Goal: Task Accomplishment & Management: Use online tool/utility

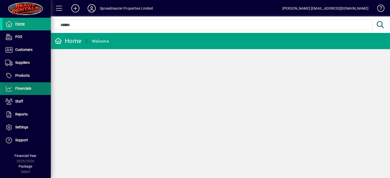
click at [27, 89] on span "Financials" at bounding box center [23, 88] width 16 height 4
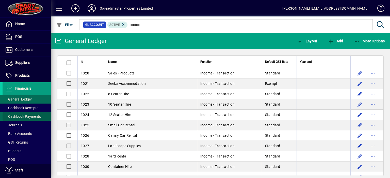
click at [27, 117] on span "Cashbook Payments" at bounding box center [23, 117] width 36 height 4
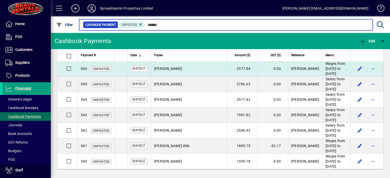
scroll to position [341, 0]
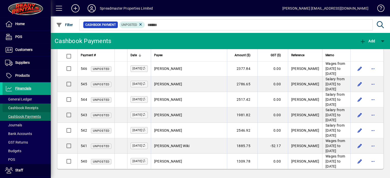
click at [32, 109] on span "Cashbook Receipts" at bounding box center [21, 108] width 33 height 4
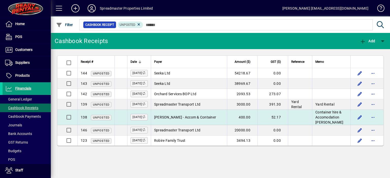
click at [198, 119] on span "Kelly Shearer - Accom & Container" at bounding box center [185, 117] width 62 height 4
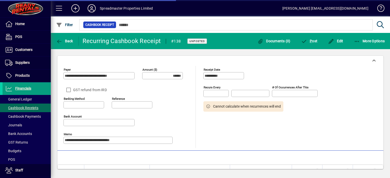
type input "*******"
type input "**********"
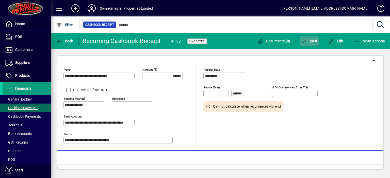
click at [312, 41] on span "P ost" at bounding box center [309, 41] width 16 height 4
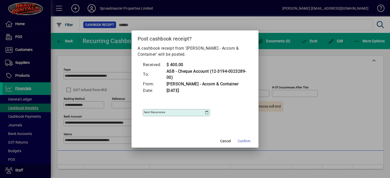
click at [206, 113] on icon at bounding box center [206, 113] width 4 height 4
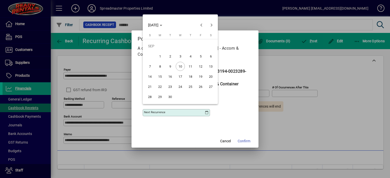
click at [178, 86] on span "24" at bounding box center [179, 86] width 9 height 9
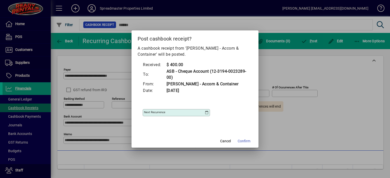
type input "**********"
click at [243, 141] on span "Confirm" at bounding box center [243, 141] width 13 height 5
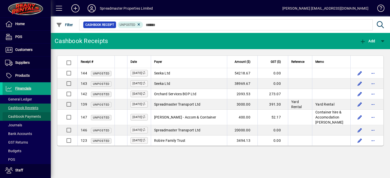
click at [36, 117] on span "Cashbook Payments" at bounding box center [23, 117] width 36 height 4
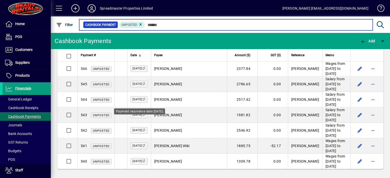
scroll to position [341, 0]
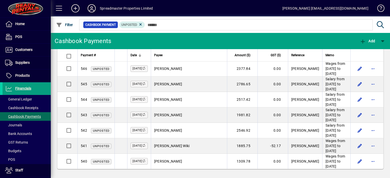
click at [91, 8] on icon at bounding box center [91, 8] width 10 height 8
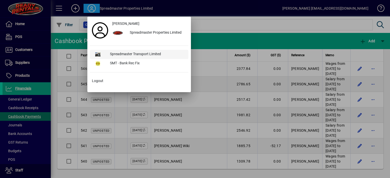
click at [119, 53] on div "Spreadmaster Transport Limited" at bounding box center [147, 54] width 82 height 9
